Goal: Information Seeking & Learning: Learn about a topic

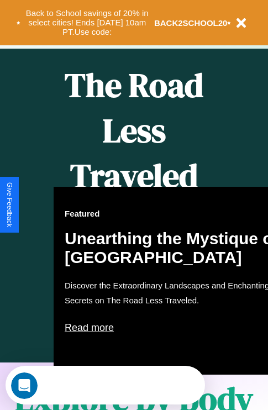
scroll to position [452, 0]
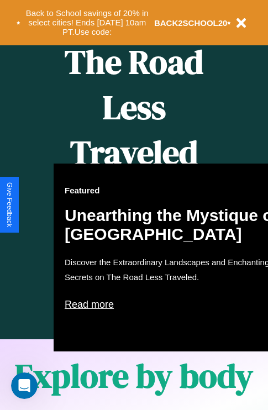
click at [134, 205] on div "Featured Unearthing the Mystique of [GEOGRAPHIC_DATA] Discover the Extraordinar…" at bounding box center [175, 258] width 243 height 188
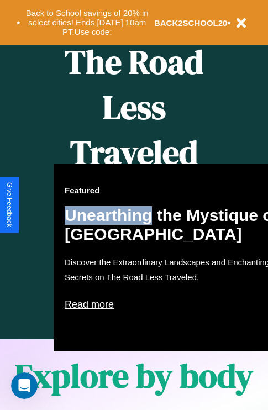
scroll to position [1340, 0]
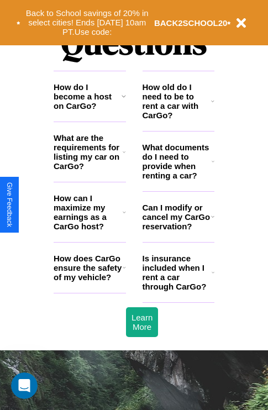
click at [124, 272] on icon at bounding box center [124, 267] width 3 height 9
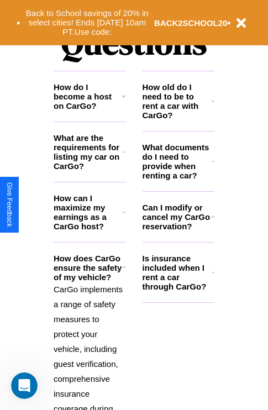
click at [90, 111] on h3 "How do I become a host on CarGo?" at bounding box center [88, 96] width 68 height 28
click at [178, 290] on h3 "Is insurance included when I rent a car through CarGo?" at bounding box center [177, 273] width 69 height 38
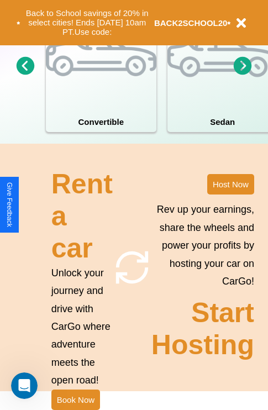
scroll to position [862, 0]
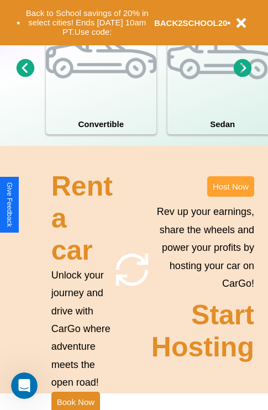
click at [231, 197] on button "Host Now" at bounding box center [230, 186] width 47 height 20
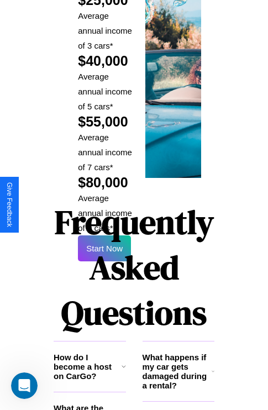
scroll to position [1627, 0]
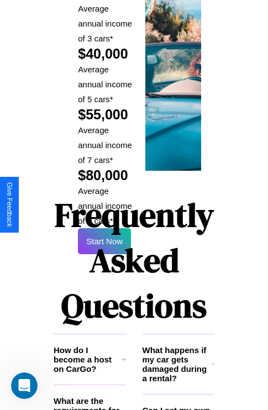
click at [105, 205] on h1 "Frequently Asked Questions" at bounding box center [134, 260] width 161 height 147
